Goal: Find contact information: Find contact information

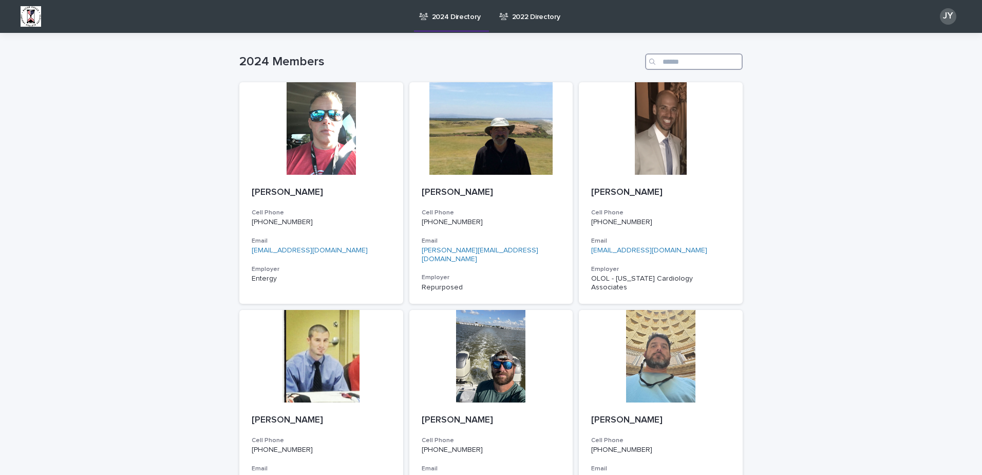
click at [668, 57] on input "Search" at bounding box center [694, 61] width 98 height 16
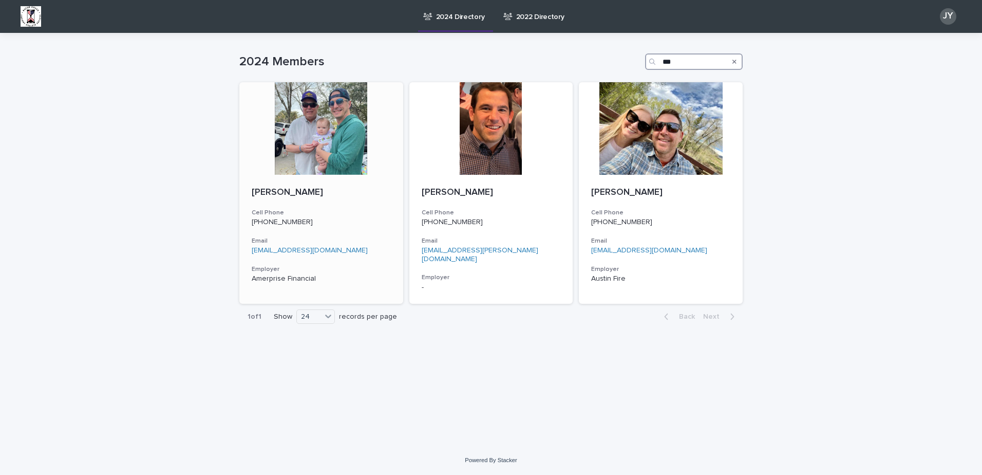
type input "***"
click at [359, 204] on div "Brett May Cell Phone (985) 397-1070 Email brettmay12@gmail.com Employer Amerpri…" at bounding box center [321, 235] width 164 height 121
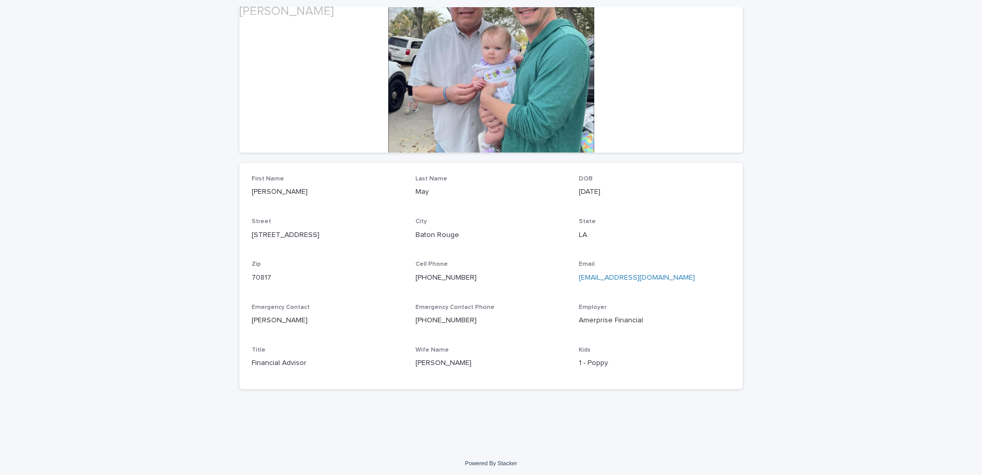
scroll to position [153, 0]
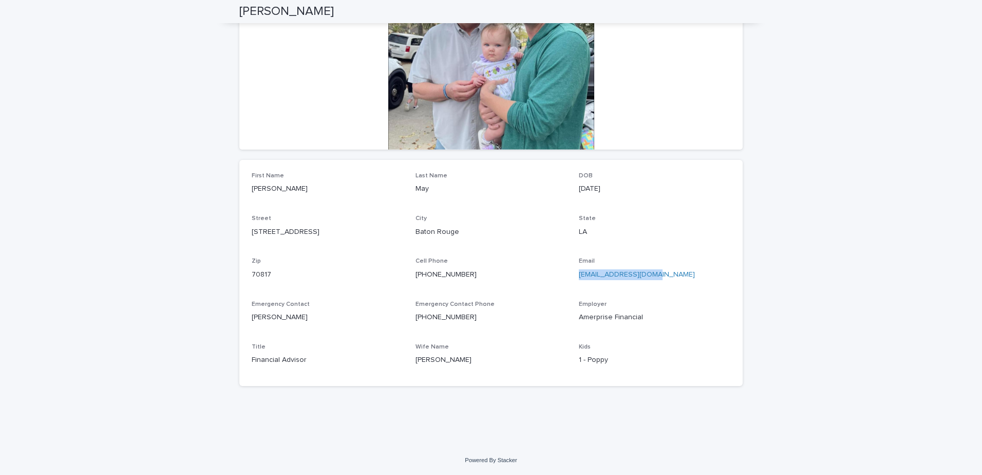
drag, startPoint x: 645, startPoint y: 278, endPoint x: 576, endPoint y: 278, distance: 68.8
click at [579, 278] on p "brettmay12@gmail.com" at bounding box center [654, 274] width 151 height 11
copy link "brettmay12@gmail.com"
drag, startPoint x: 462, startPoint y: 273, endPoint x: 409, endPoint y: 275, distance: 52.9
click at [409, 275] on div "First Name Brett Last Name May DOB 01/17/1985 Street 8653 Carriage Court Drive …" at bounding box center [491, 272] width 479 height 201
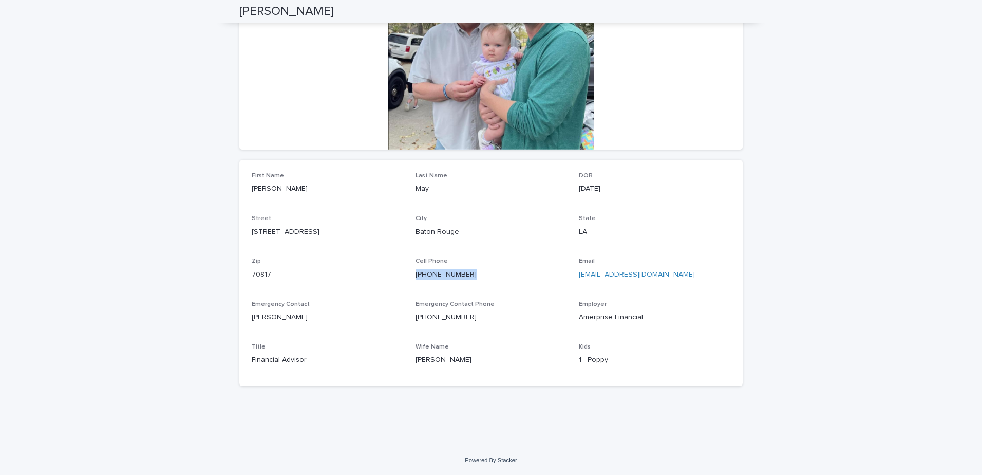
copy link "(985) 397-1070"
drag, startPoint x: 331, startPoint y: 232, endPoint x: 249, endPoint y: 235, distance: 82.2
click at [252, 235] on p "8653 Carriage Court Drive" at bounding box center [327, 231] width 151 height 11
copy p "8653 Carriage Court Drive"
drag, startPoint x: 638, startPoint y: 320, endPoint x: 575, endPoint y: 320, distance: 63.7
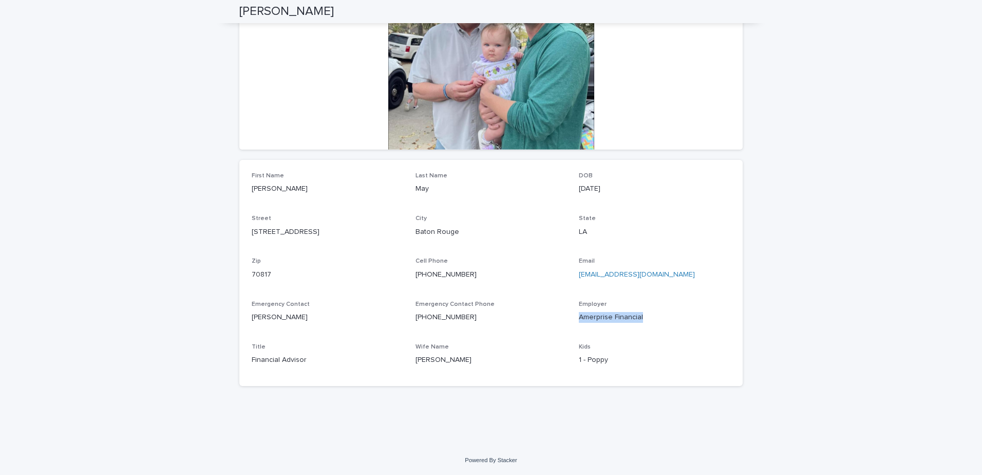
click at [579, 320] on p "Amerprise Financial" at bounding box center [654, 317] width 151 height 11
copy p "Amerprise Financial"
drag, startPoint x: 295, startPoint y: 357, endPoint x: 250, endPoint y: 359, distance: 45.2
click at [252, 359] on p "Financial Advisor" at bounding box center [327, 359] width 151 height 11
copy p "Financial Advisor"
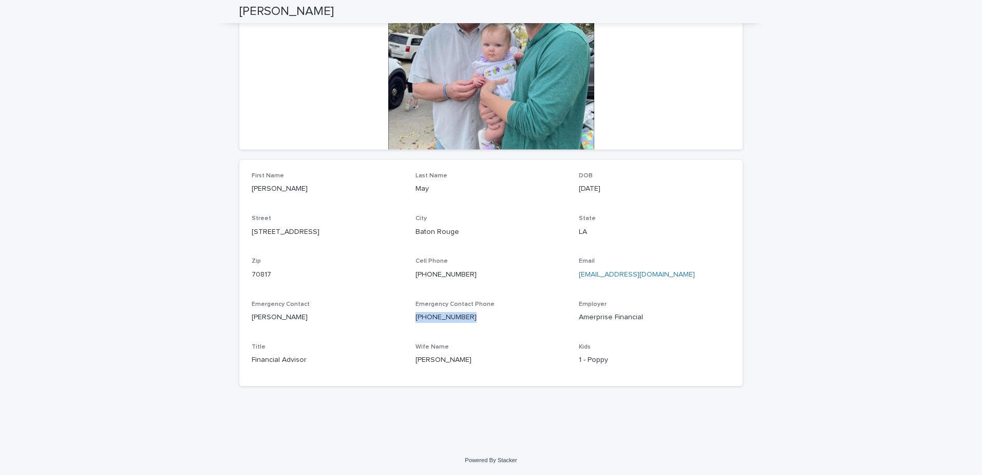
drag, startPoint x: 462, startPoint y: 317, endPoint x: 411, endPoint y: 320, distance: 51.0
click at [415, 320] on p "(225) 819-6799" at bounding box center [490, 317] width 151 height 11
copy link "(225) 819-6799"
drag, startPoint x: 648, startPoint y: 274, endPoint x: 576, endPoint y: 277, distance: 71.9
click at [579, 277] on p "brettmay12@gmail.com" at bounding box center [654, 274] width 151 height 11
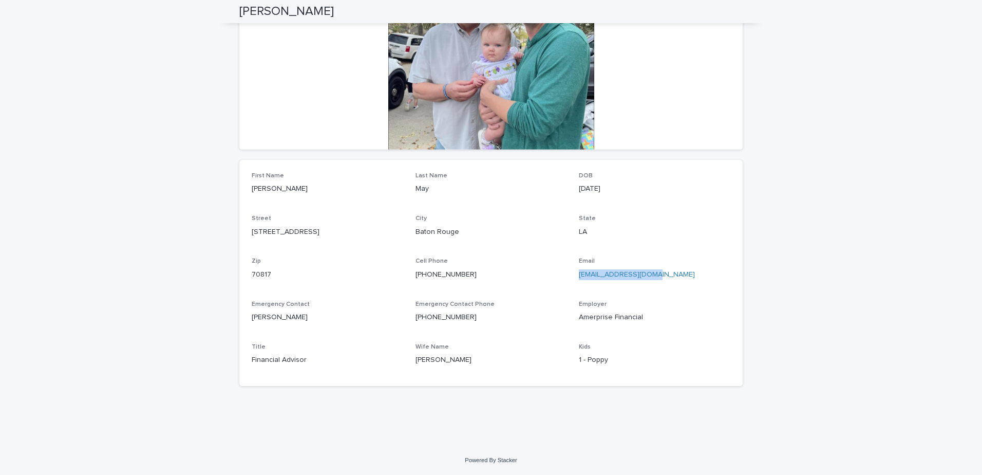
copy link "brettmay12@gmail.com"
drag, startPoint x: 456, startPoint y: 274, endPoint x: 410, endPoint y: 276, distance: 45.8
click at [410, 276] on div "First Name Brett Last Name May DOB 01/17/1985 Street 8653 Carriage Court Drive …" at bounding box center [491, 272] width 479 height 201
copy link "(985) 397-1070"
drag, startPoint x: 336, startPoint y: 232, endPoint x: 249, endPoint y: 238, distance: 87.5
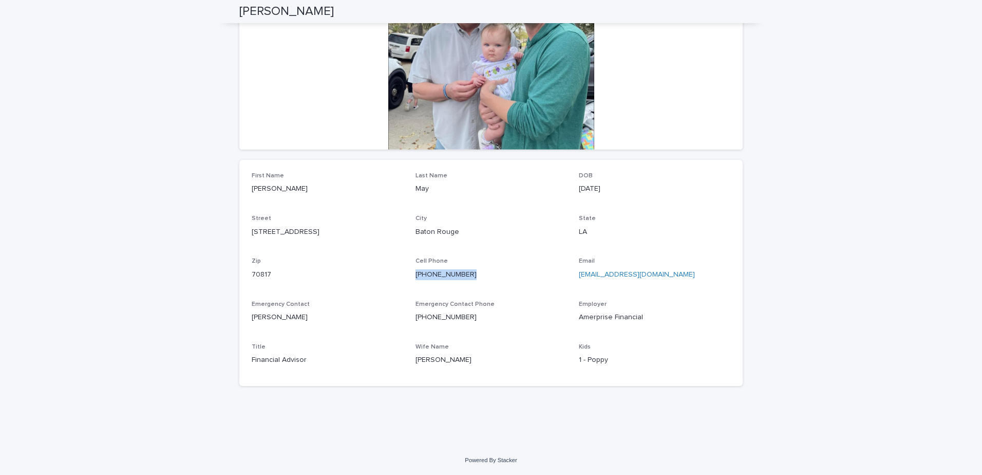
click at [252, 238] on div "Street 8653 Carriage Court Drive" at bounding box center [327, 230] width 151 height 30
copy p "8653 Carriage Court Drive"
click at [635, 314] on p "Amerprise Financial" at bounding box center [654, 317] width 151 height 11
click at [634, 314] on p "Amerprise Financial" at bounding box center [654, 317] width 151 height 11
drag, startPoint x: 634, startPoint y: 314, endPoint x: 649, endPoint y: 317, distance: 14.7
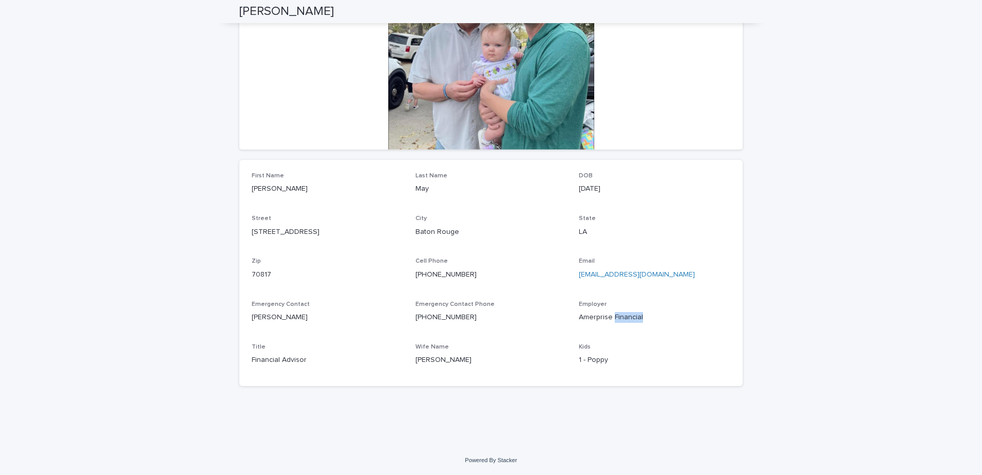
click at [649, 317] on p "Amerprise Financial" at bounding box center [654, 317] width 151 height 11
drag, startPoint x: 643, startPoint y: 317, endPoint x: 575, endPoint y: 320, distance: 68.4
click at [579, 320] on p "Amerprise Financial" at bounding box center [654, 317] width 151 height 11
copy p "Amerprise Financial"
drag, startPoint x: 305, startPoint y: 359, endPoint x: 247, endPoint y: 359, distance: 57.5
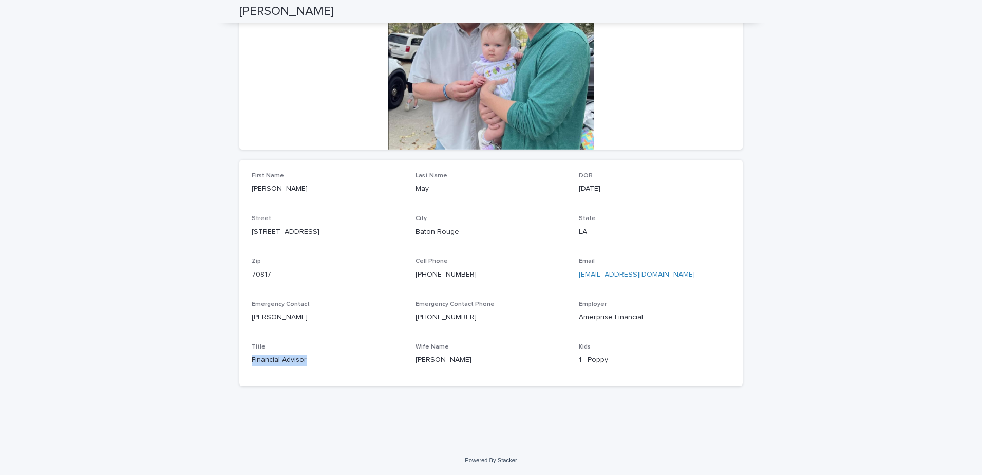
click at [247, 359] on div "First Name Brett Last Name May DOB 01/17/1985 Street 8653 Carriage Court Drive …" at bounding box center [490, 273] width 503 height 226
drag, startPoint x: 469, startPoint y: 317, endPoint x: 411, endPoint y: 316, distance: 58.6
click at [411, 316] on div "First Name Brett Last Name May DOB 01/17/1985 Street 8653 Carriage Court Drive …" at bounding box center [491, 272] width 479 height 201
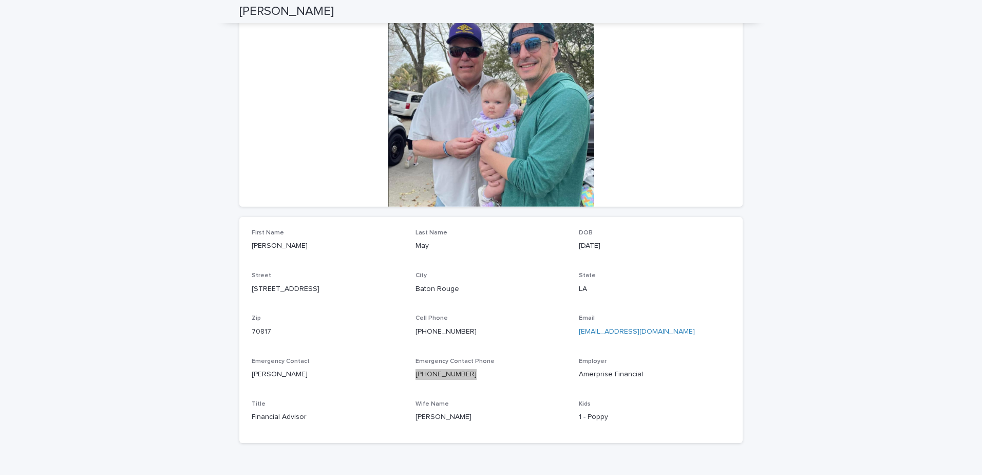
scroll to position [0, 0]
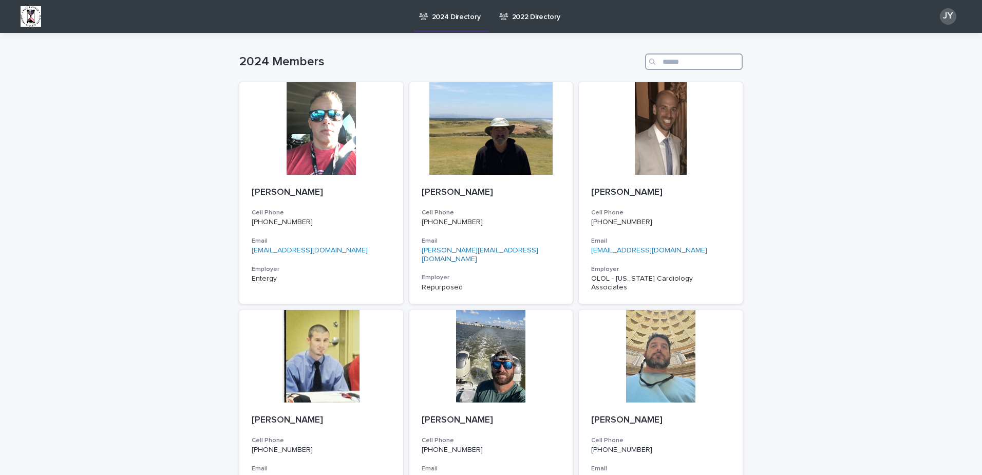
click at [672, 59] on input "Search" at bounding box center [694, 61] width 98 height 16
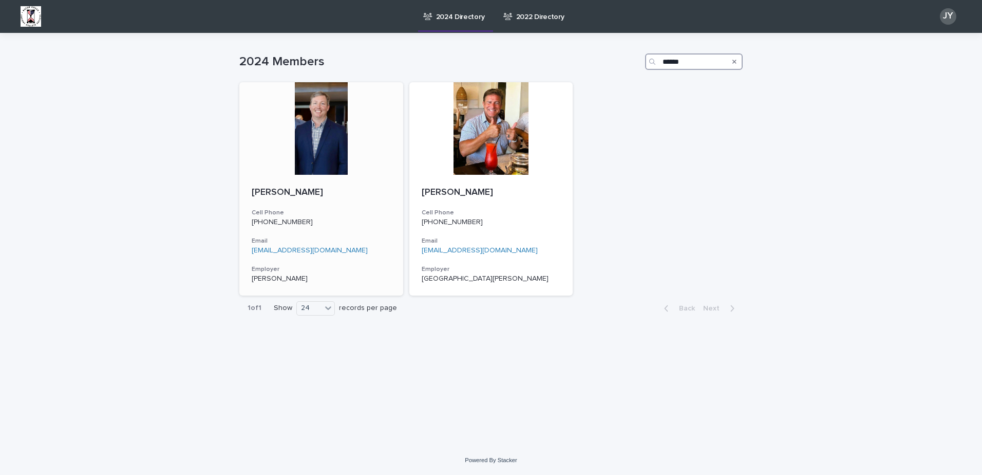
type input "******"
click at [353, 213] on h3 "Cell Phone" at bounding box center [321, 213] width 139 height 8
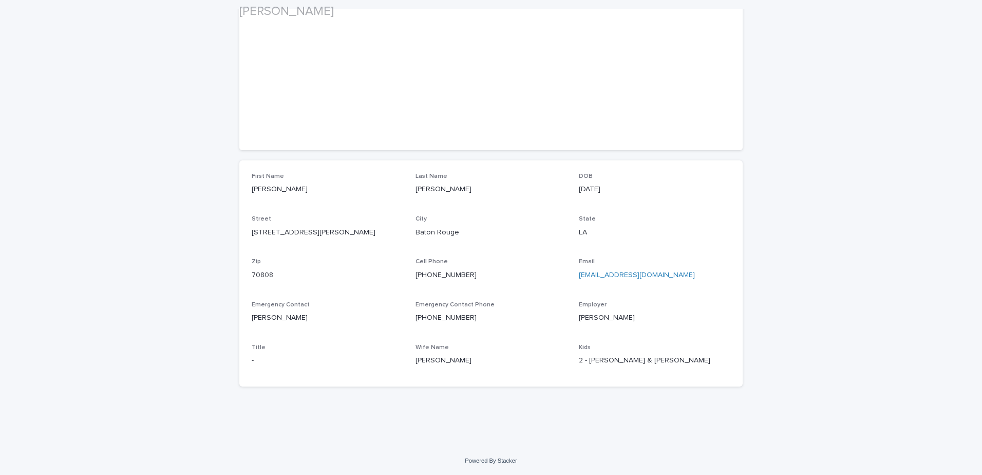
scroll to position [153, 0]
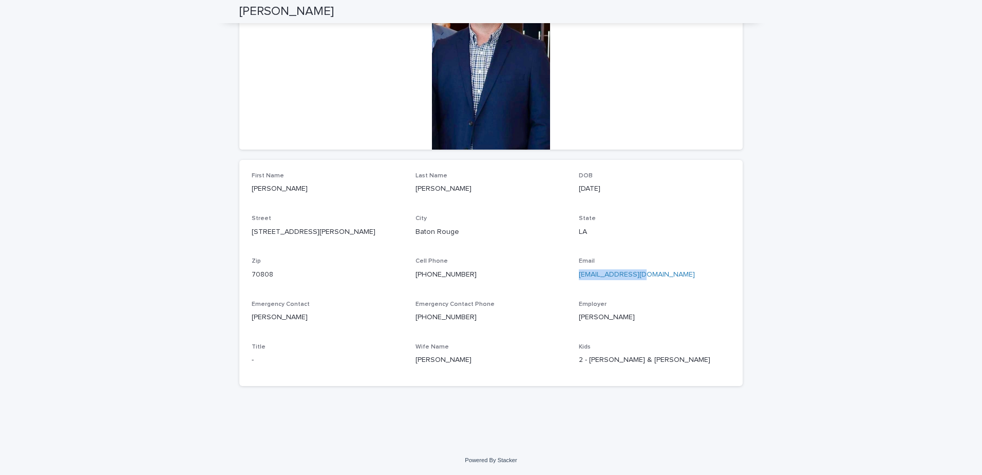
drag, startPoint x: 628, startPoint y: 275, endPoint x: 576, endPoint y: 277, distance: 52.4
click at [579, 277] on p "[EMAIL_ADDRESS][DOMAIN_NAME]" at bounding box center [654, 274] width 151 height 11
copy link "[EMAIL_ADDRESS][DOMAIN_NAME]"
drag, startPoint x: 439, startPoint y: 274, endPoint x: 406, endPoint y: 274, distance: 33.4
click at [406, 274] on div "First Name [PERSON_NAME] Last Name [PERSON_NAME] [DEMOGRAPHIC_DATA] Street [STR…" at bounding box center [491, 272] width 479 height 201
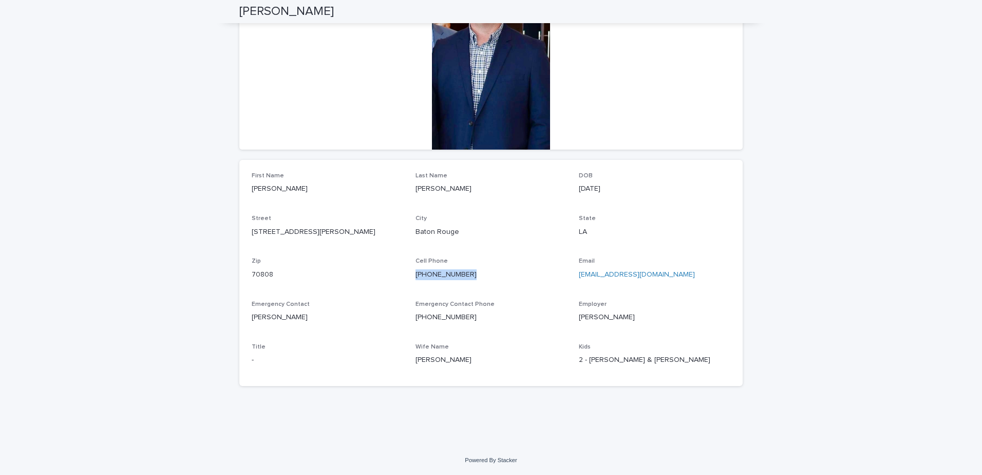
copy link "[PHONE_NUMBER]"
drag, startPoint x: 318, startPoint y: 233, endPoint x: 248, endPoint y: 231, distance: 70.9
click at [252, 231] on p "[STREET_ADDRESS][PERSON_NAME]" at bounding box center [327, 231] width 151 height 11
copy p "[STREET_ADDRESS][PERSON_NAME]"
drag, startPoint x: 431, startPoint y: 233, endPoint x: 415, endPoint y: 235, distance: 16.1
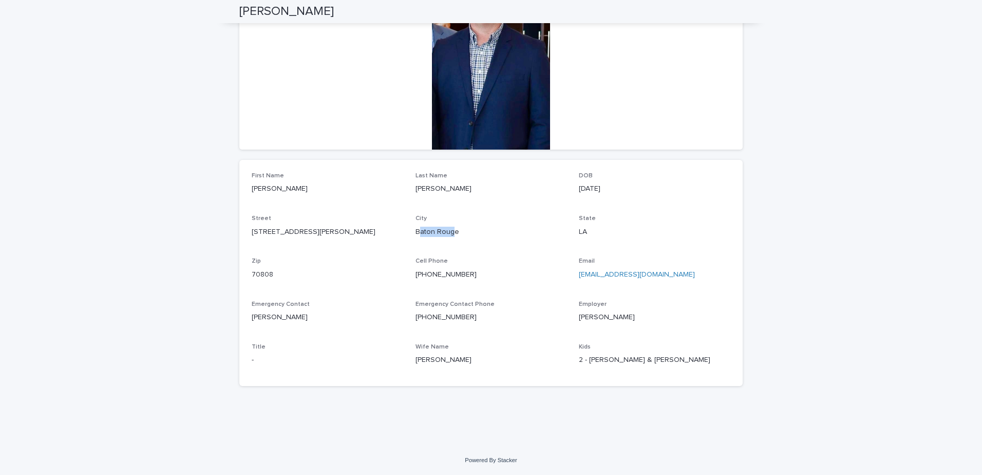
click at [415, 235] on p "Baton Rouge" at bounding box center [490, 231] width 151 height 11
drag, startPoint x: 639, startPoint y: 273, endPoint x: 575, endPoint y: 281, distance: 64.7
click at [579, 281] on div "Email [EMAIL_ADDRESS][DOMAIN_NAME]" at bounding box center [654, 272] width 151 height 30
copy link "[EMAIL_ADDRESS][DOMAIN_NAME]"
drag, startPoint x: 465, startPoint y: 278, endPoint x: 407, endPoint y: 283, distance: 58.3
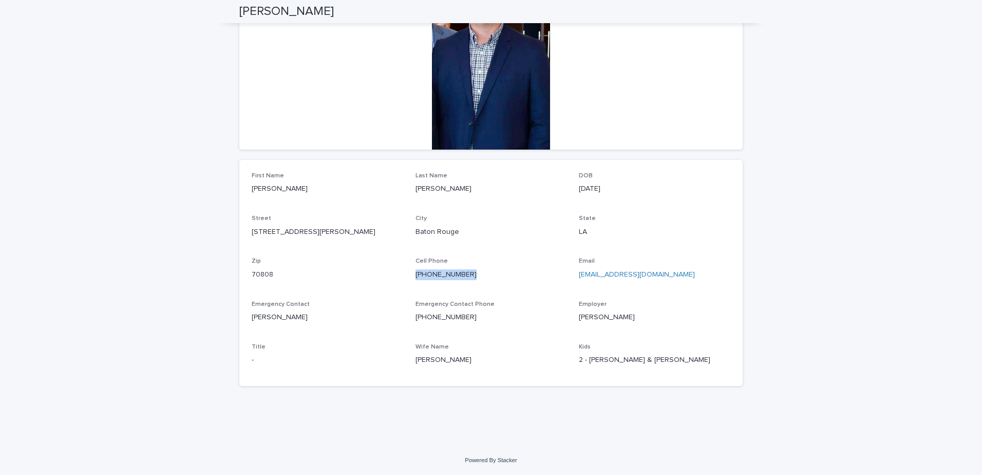
click at [407, 283] on div "First Name [PERSON_NAME] Last Name [PERSON_NAME] [DEMOGRAPHIC_DATA] Street [STR…" at bounding box center [491, 272] width 479 height 201
copy link "[PHONE_NUMBER]"
drag, startPoint x: 320, startPoint y: 228, endPoint x: 242, endPoint y: 239, distance: 79.5
click at [242, 239] on div "First Name [PERSON_NAME] Last Name [PERSON_NAME] [DEMOGRAPHIC_DATA] Street [STR…" at bounding box center [490, 273] width 503 height 226
copy p "[STREET_ADDRESS][PERSON_NAME]"
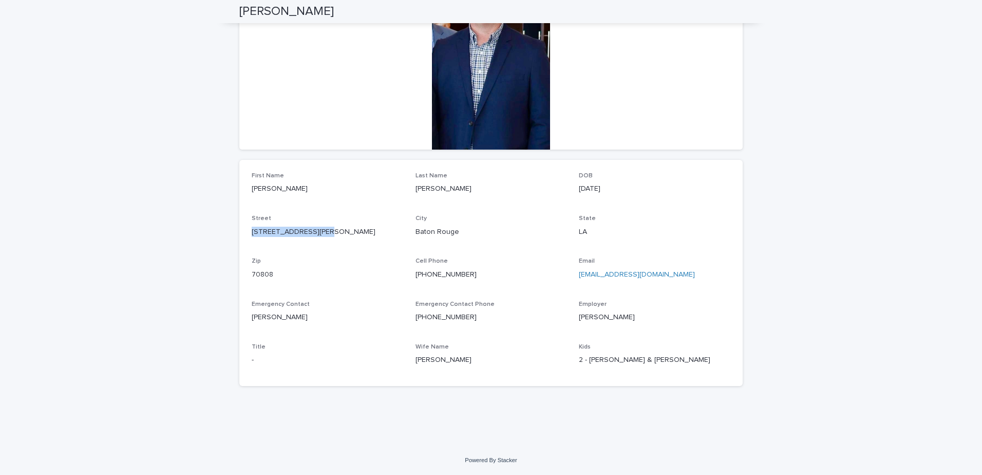
click at [435, 357] on p "[PERSON_NAME]" at bounding box center [490, 359] width 151 height 11
copy p "[PERSON_NAME]"
drag, startPoint x: 464, startPoint y: 272, endPoint x: 406, endPoint y: 279, distance: 58.0
click at [406, 279] on div "First Name [PERSON_NAME] Last Name [PERSON_NAME] [DEMOGRAPHIC_DATA] Street [STR…" at bounding box center [491, 272] width 479 height 201
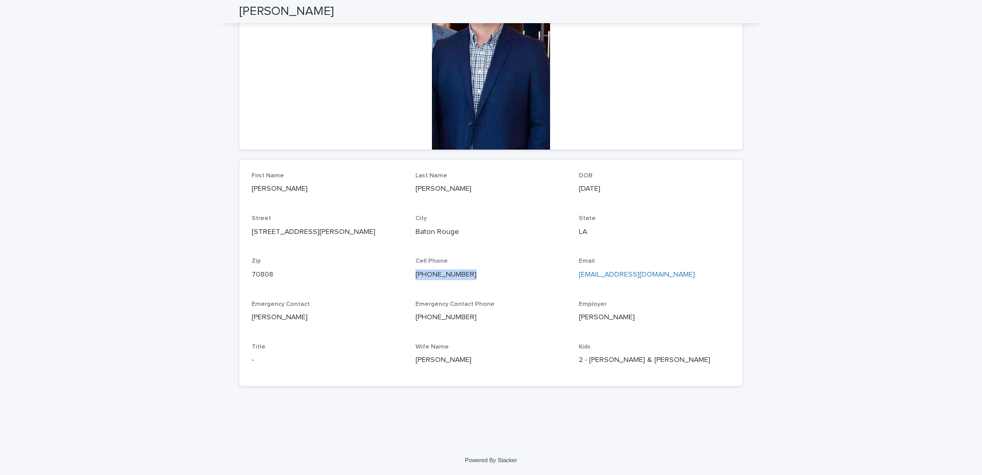
copy link "[PHONE_NUMBER]"
